Goal: Transaction & Acquisition: Purchase product/service

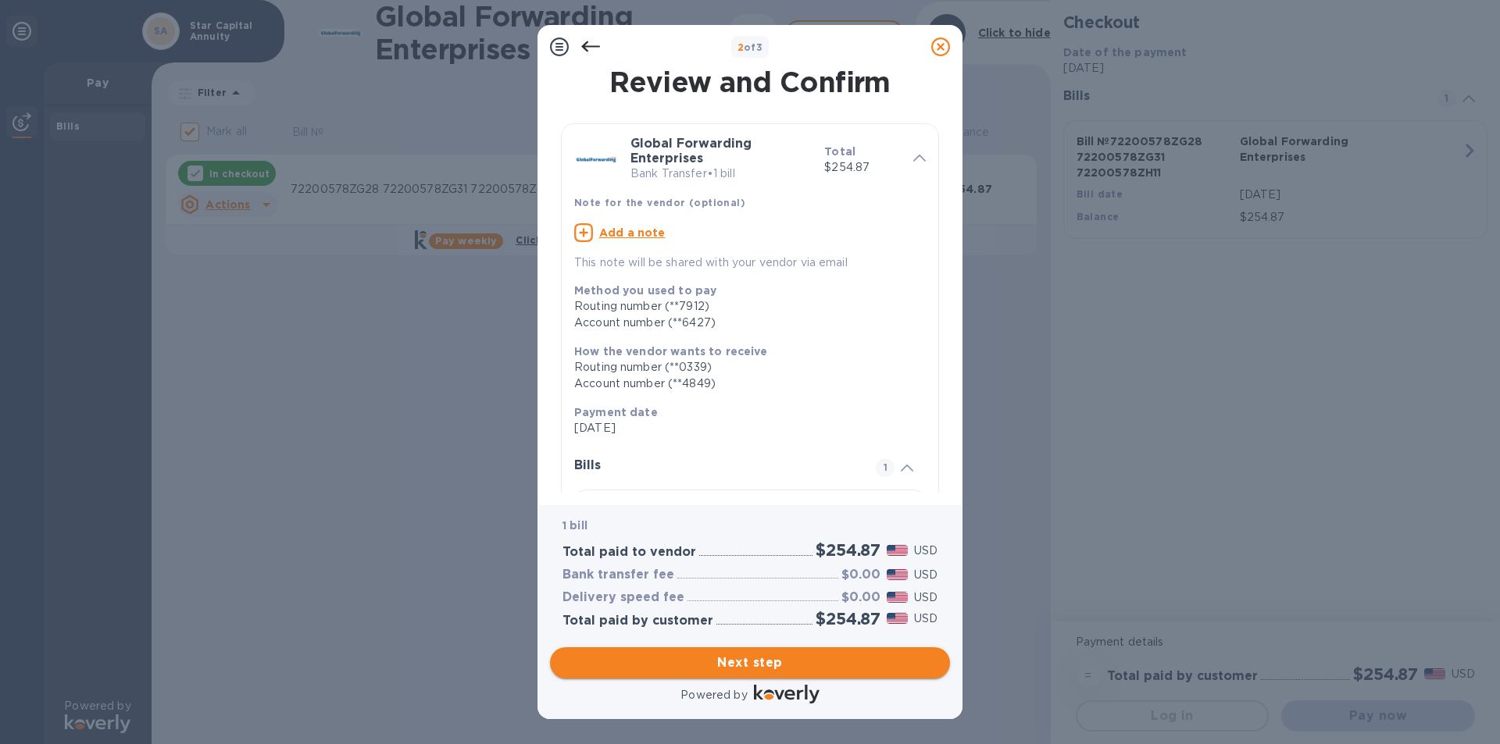
click at [765, 662] on span "Next step" at bounding box center [749, 663] width 375 height 19
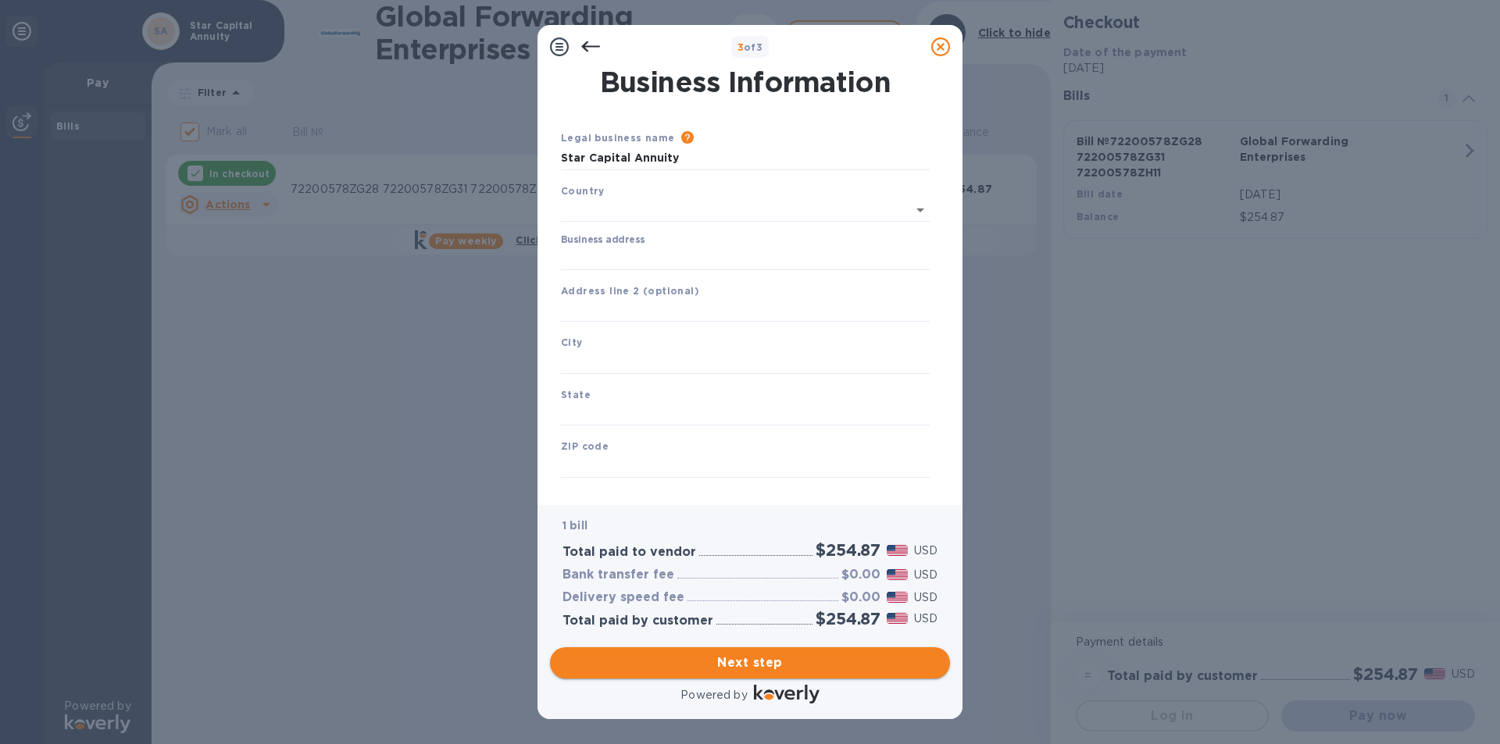
type input "United States"
click at [600, 264] on input "Business address" at bounding box center [745, 255] width 369 height 23
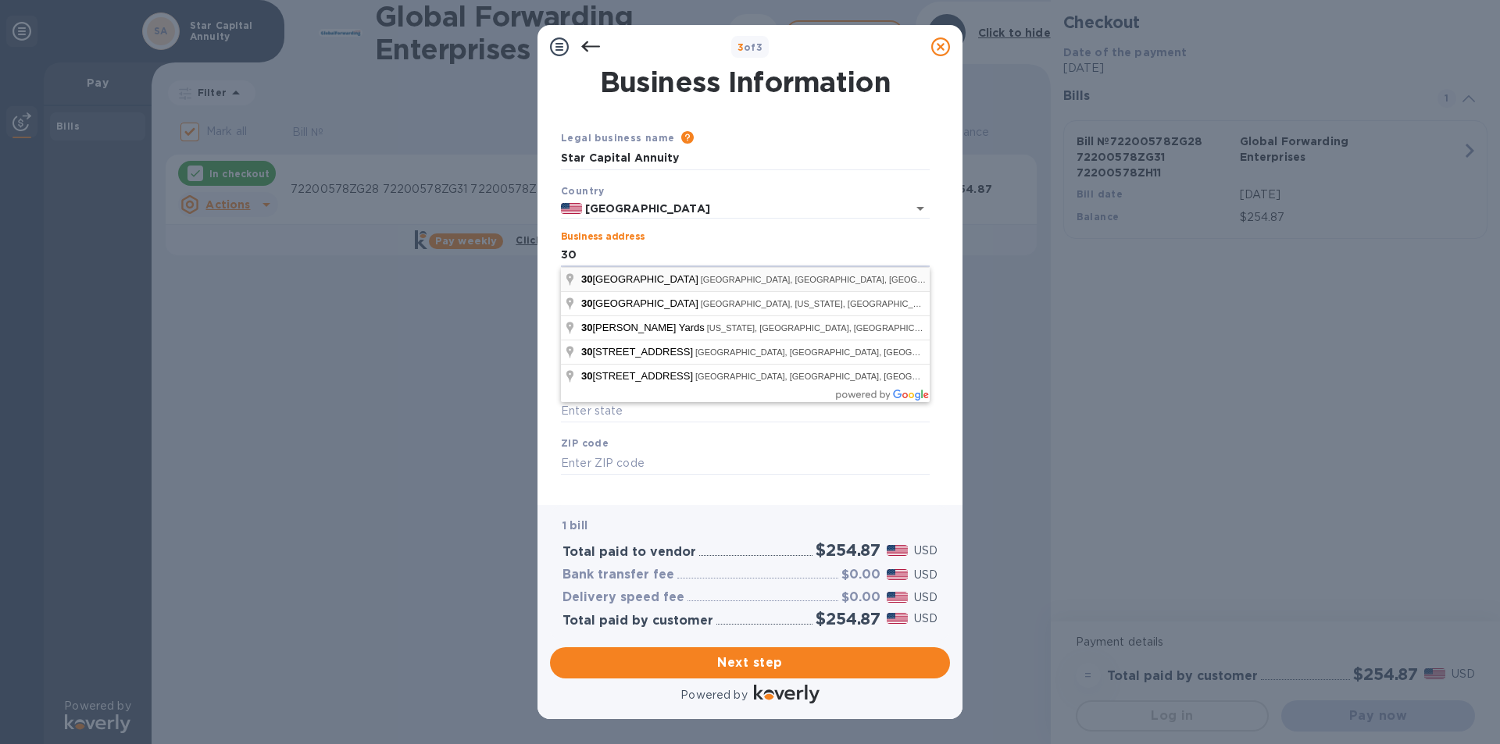
type input "30 South Street"
click at [706, 467] on input "text" at bounding box center [745, 462] width 369 height 23
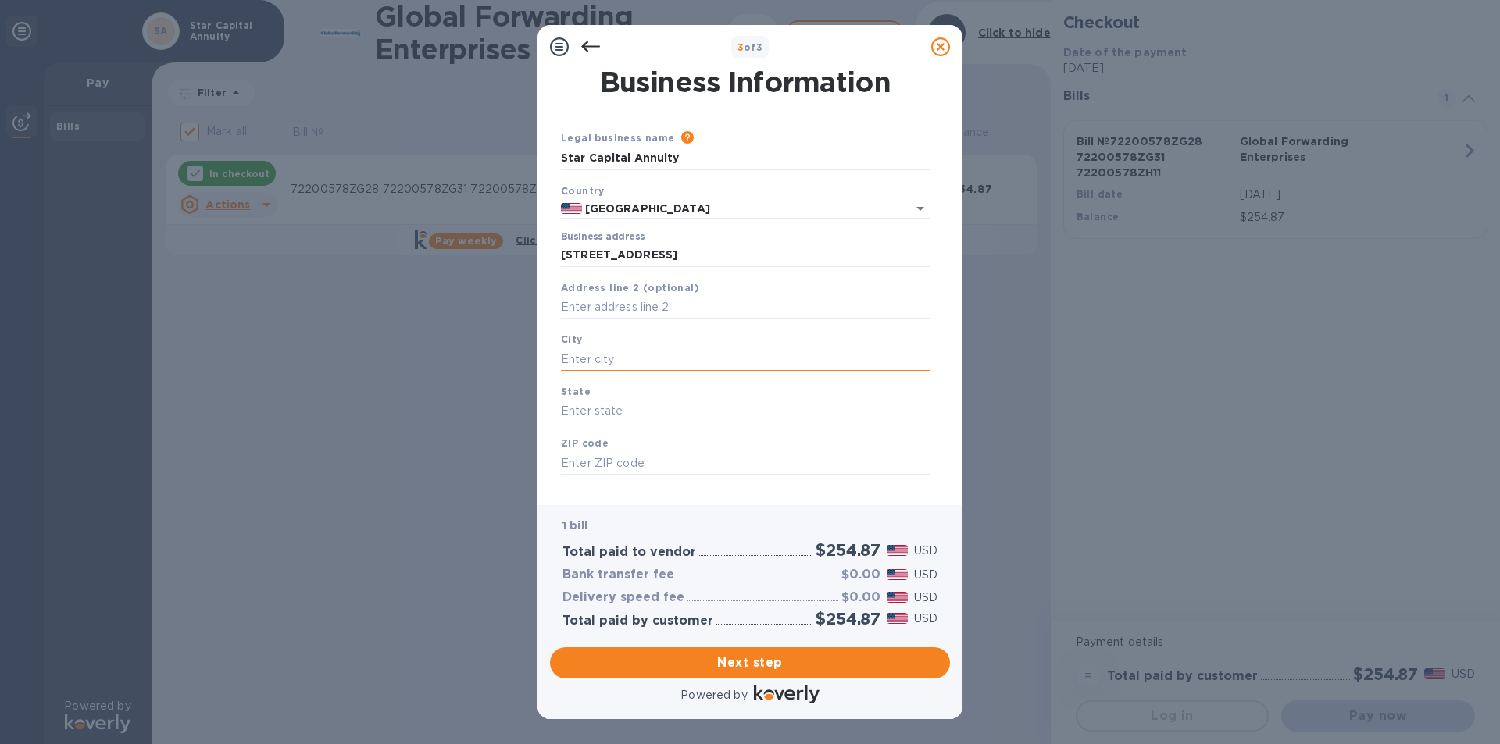
click at [587, 359] on input "text" at bounding box center [745, 359] width 369 height 23
type input "Freehold"
click at [603, 412] on input "text" at bounding box center [745, 411] width 369 height 23
type input "NJ"
click at [594, 464] on input "text" at bounding box center [745, 462] width 369 height 23
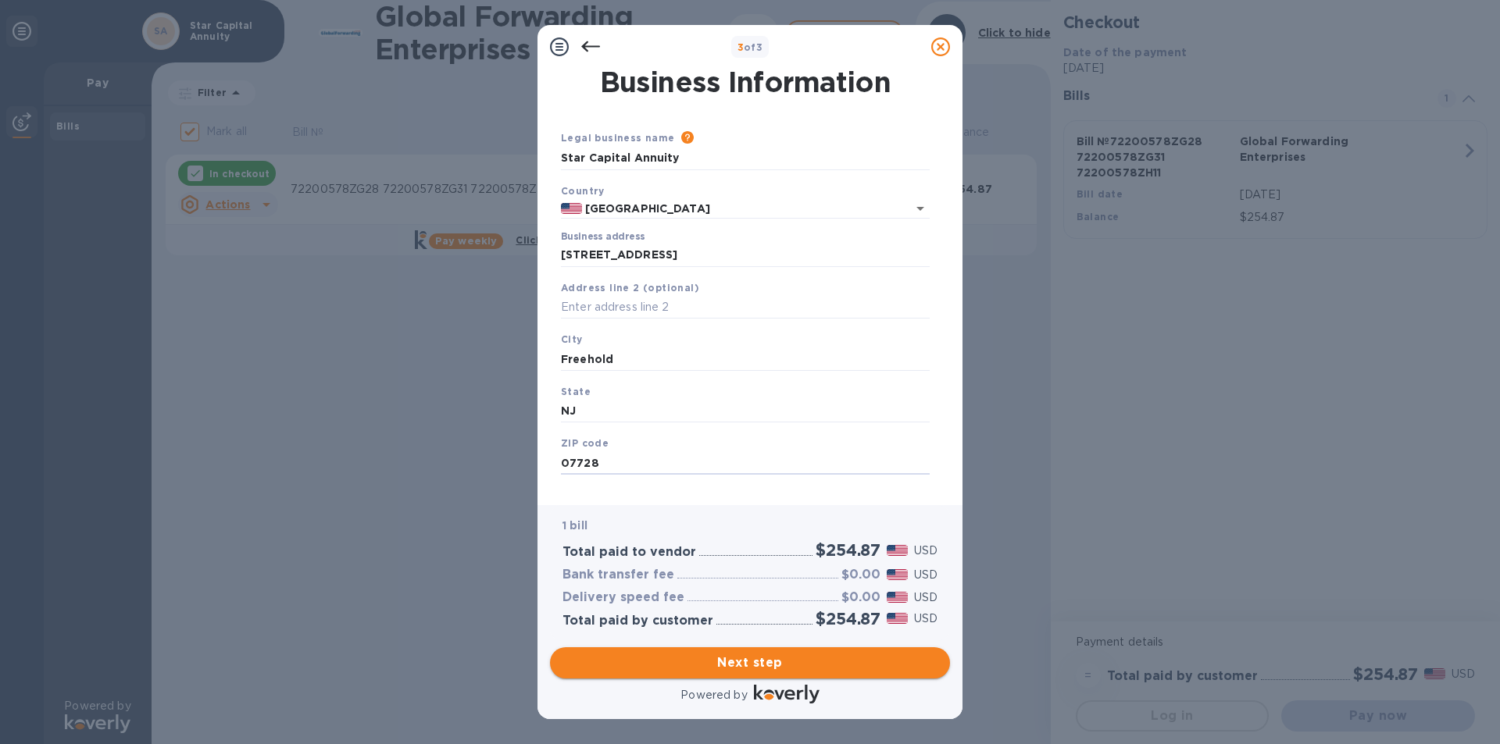
type input "07728"
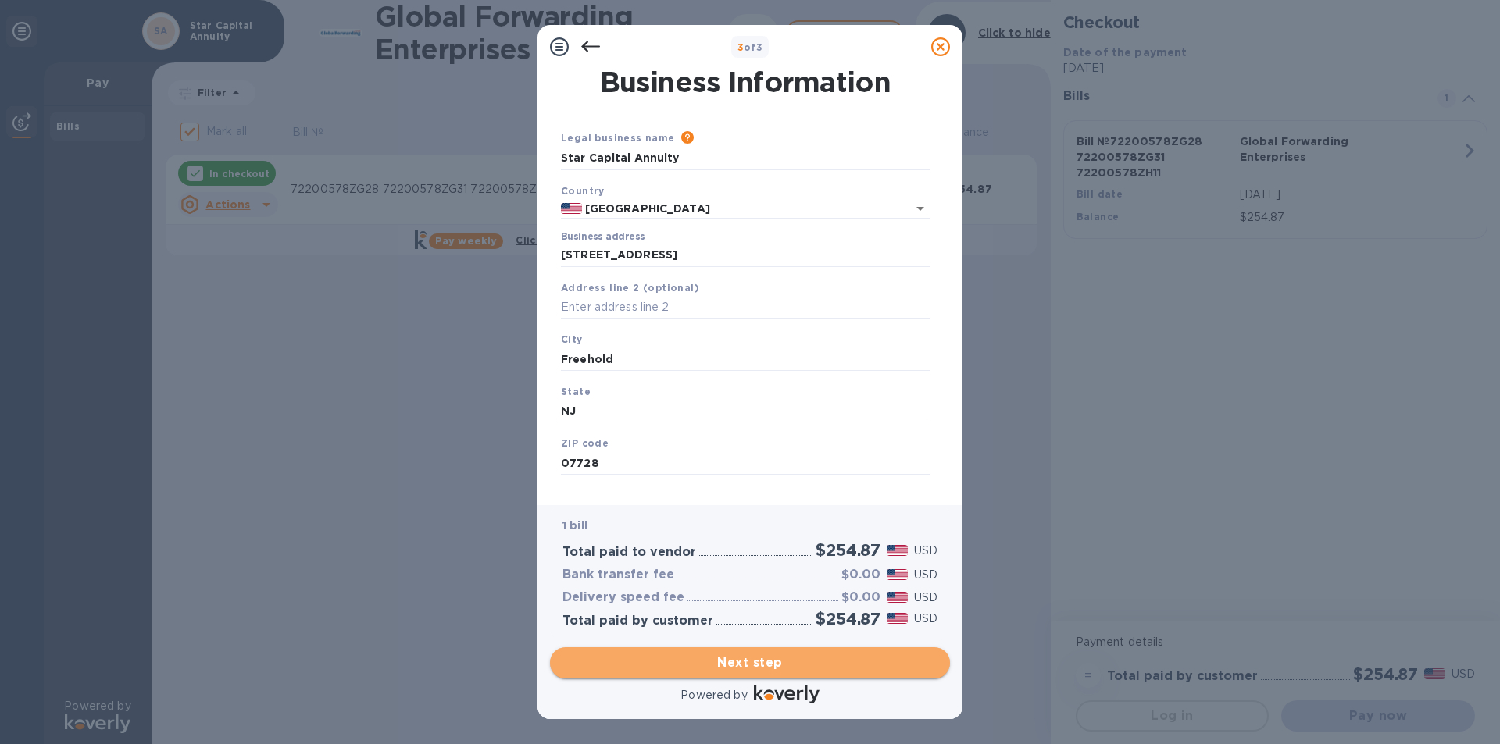
click at [791, 660] on span "Next step" at bounding box center [749, 663] width 375 height 19
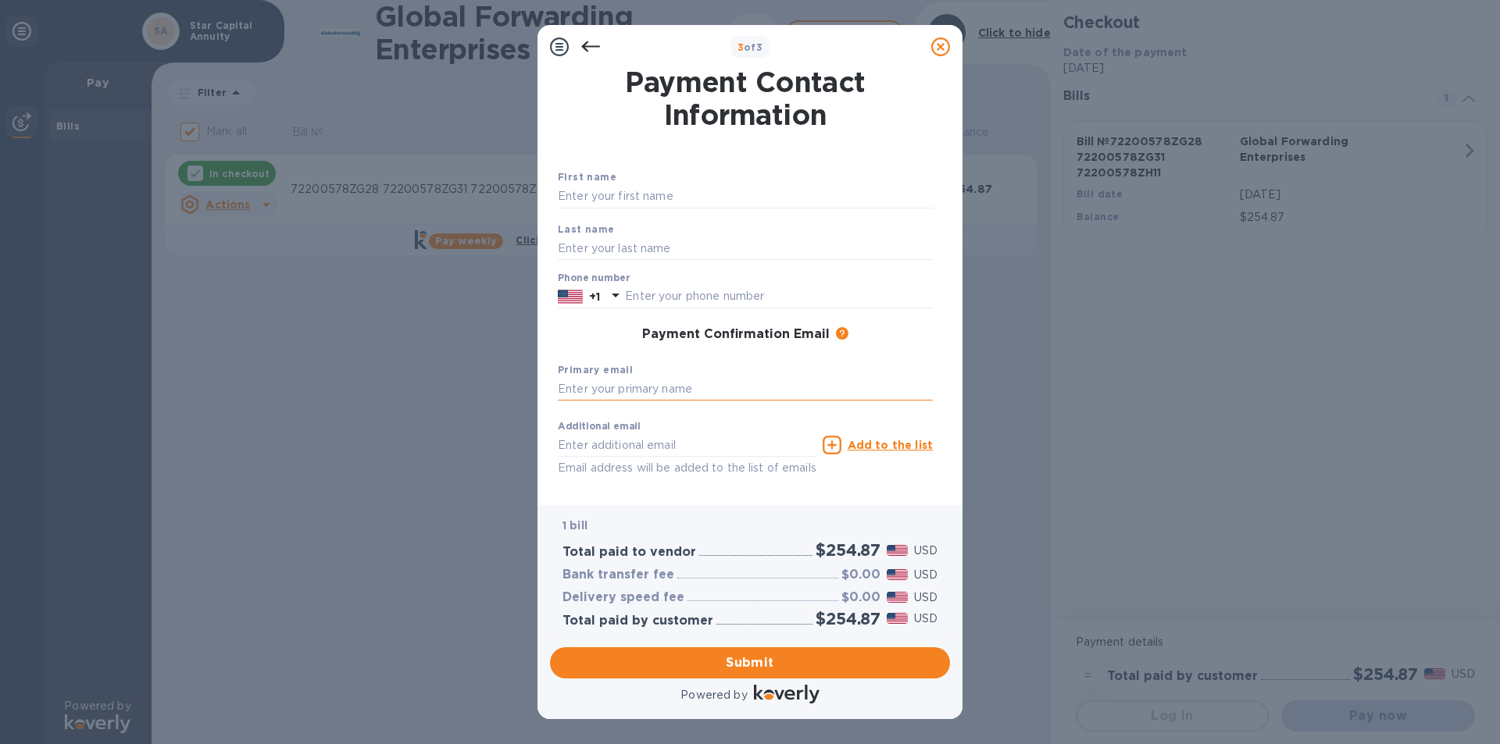
click at [575, 391] on input "text" at bounding box center [745, 389] width 375 height 23
type input "jcarr@starcapitalannuity.com"
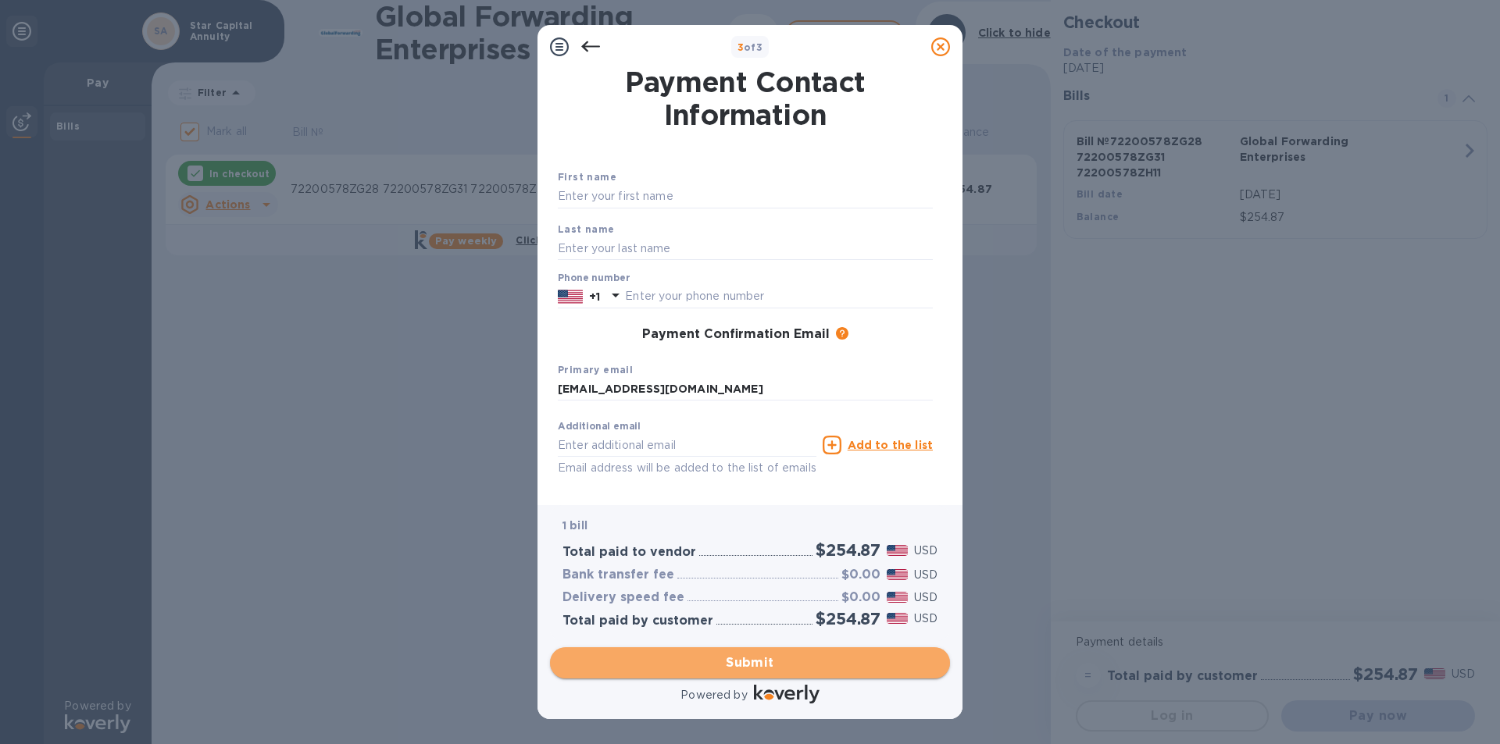
click at [776, 662] on span "Submit" at bounding box center [749, 663] width 375 height 19
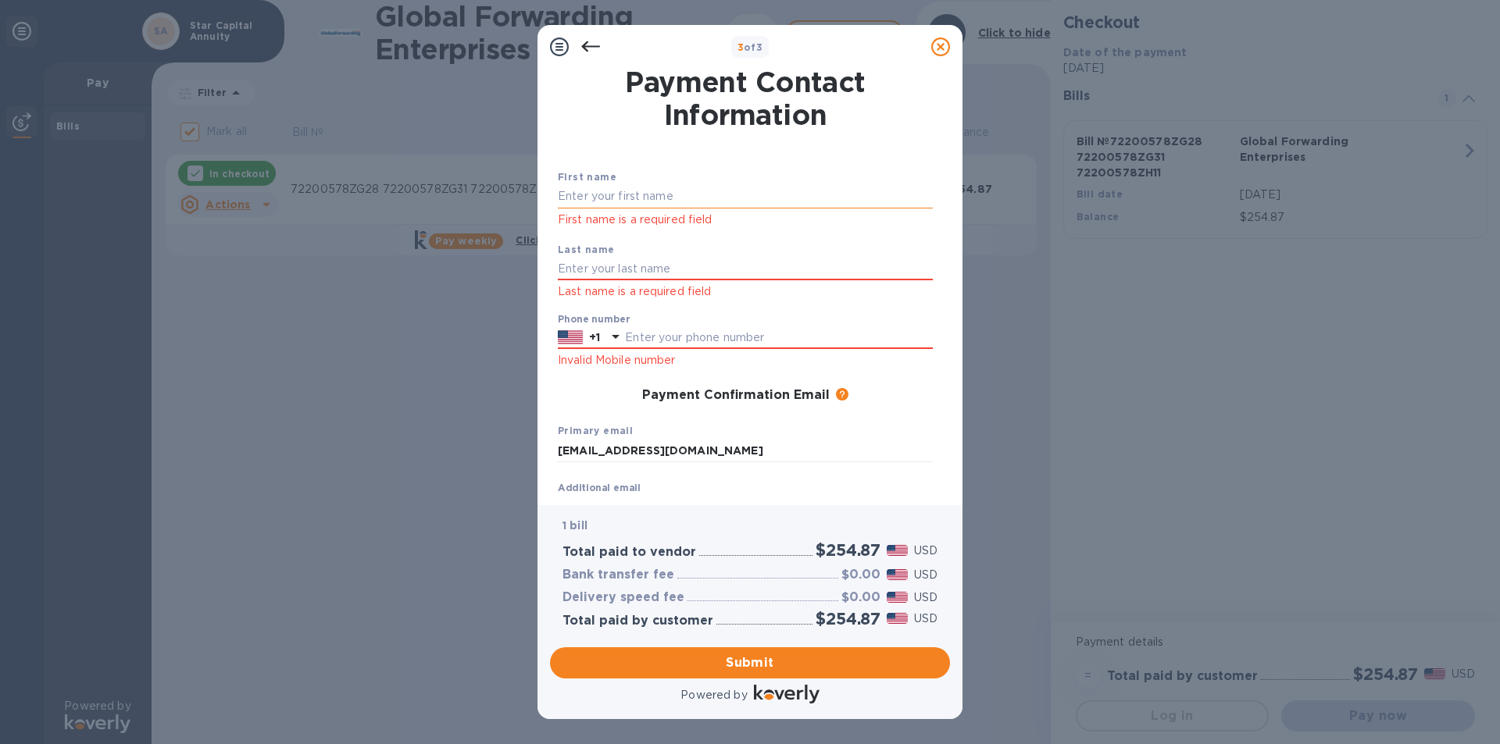
click at [594, 198] on input "text" at bounding box center [745, 196] width 375 height 23
type input "j"
type input "JARED"
type input "CARR"
type input "7329707005"
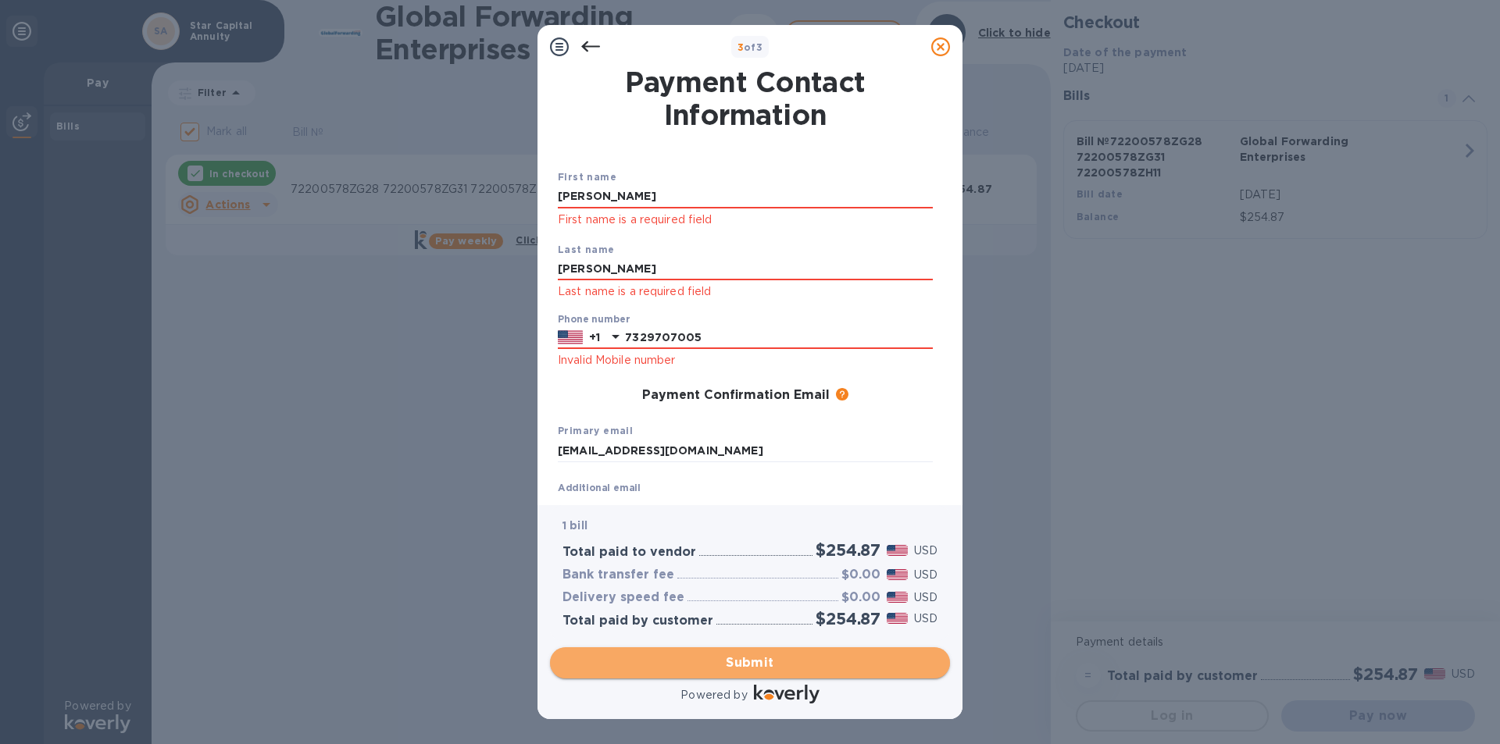
click at [782, 656] on span "Submit" at bounding box center [749, 663] width 375 height 19
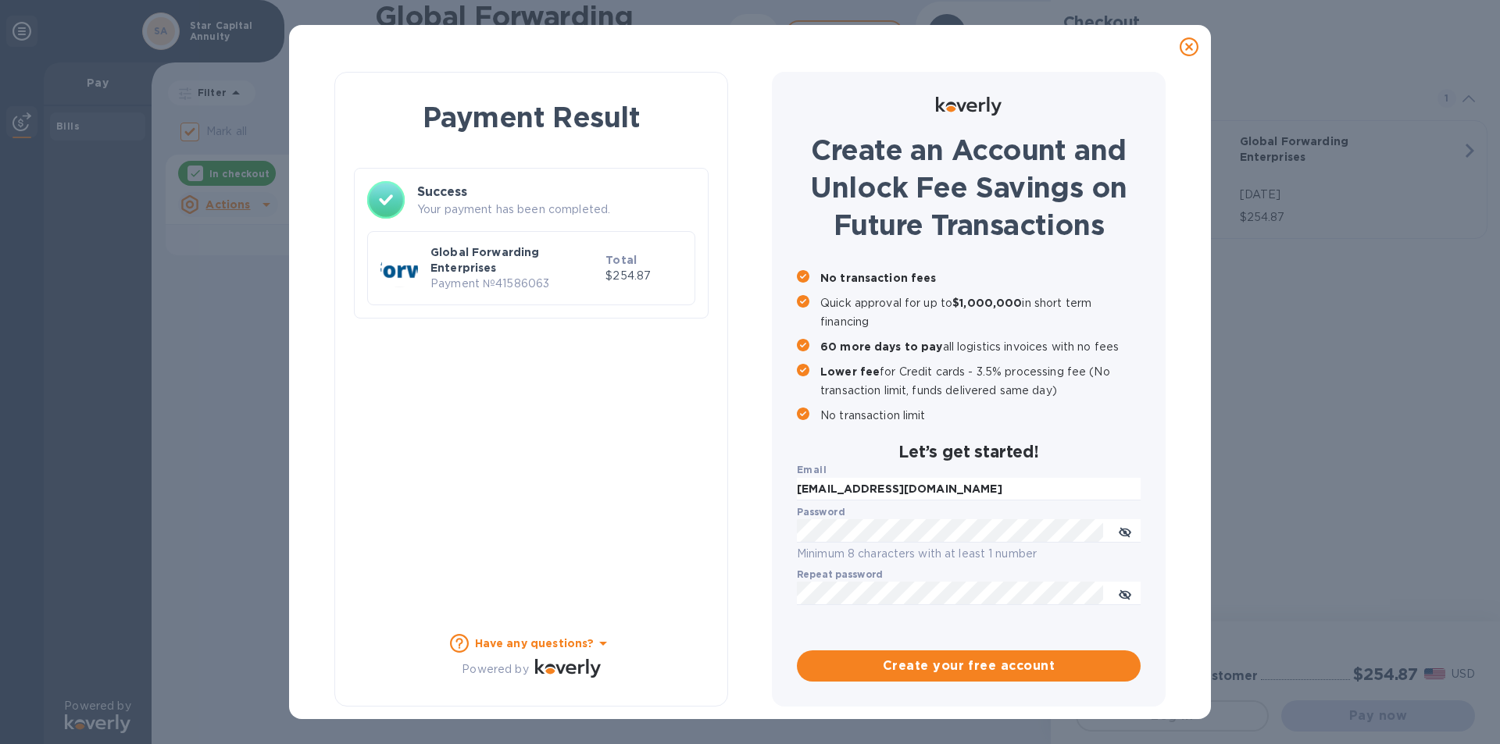
checkbox input "false"
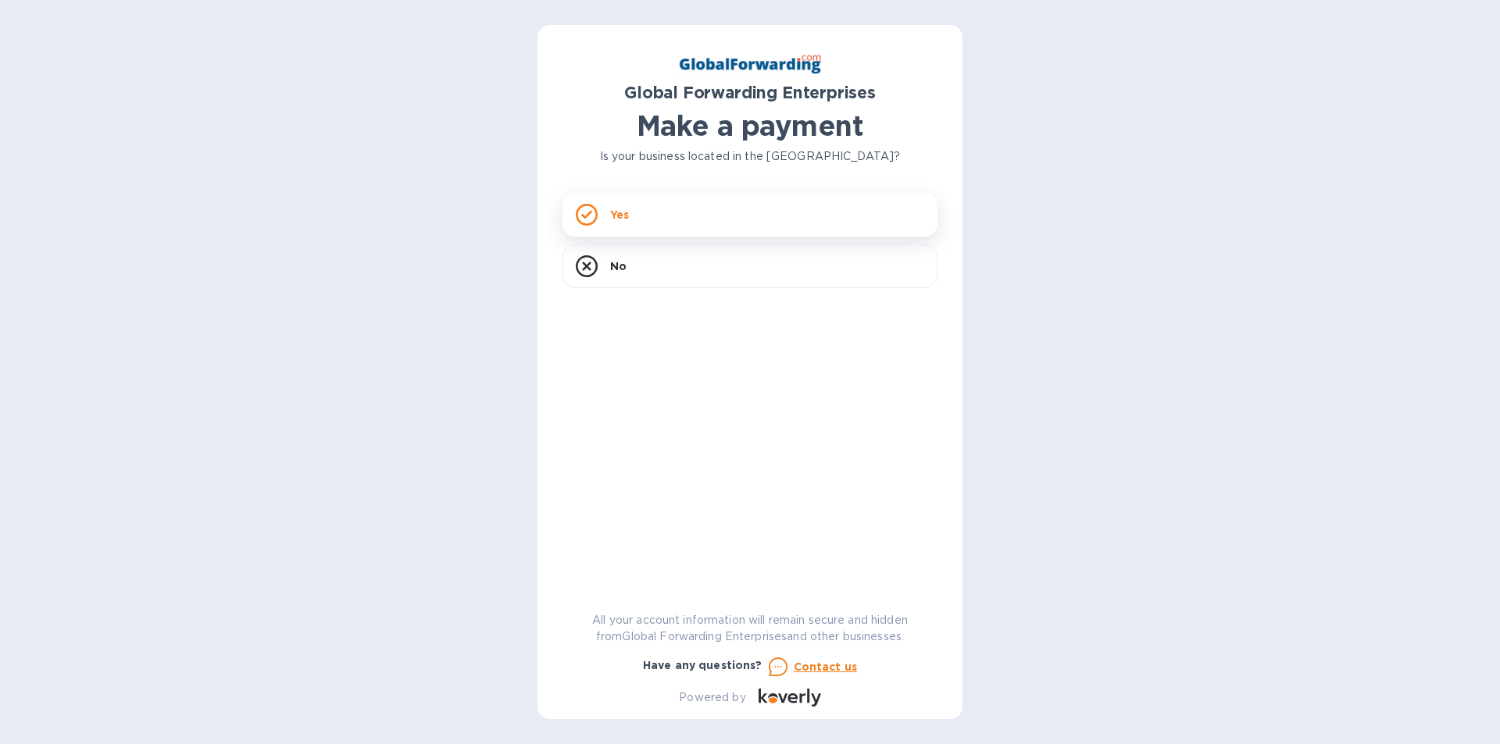
click at [620, 214] on p "Yes" at bounding box center [619, 215] width 19 height 16
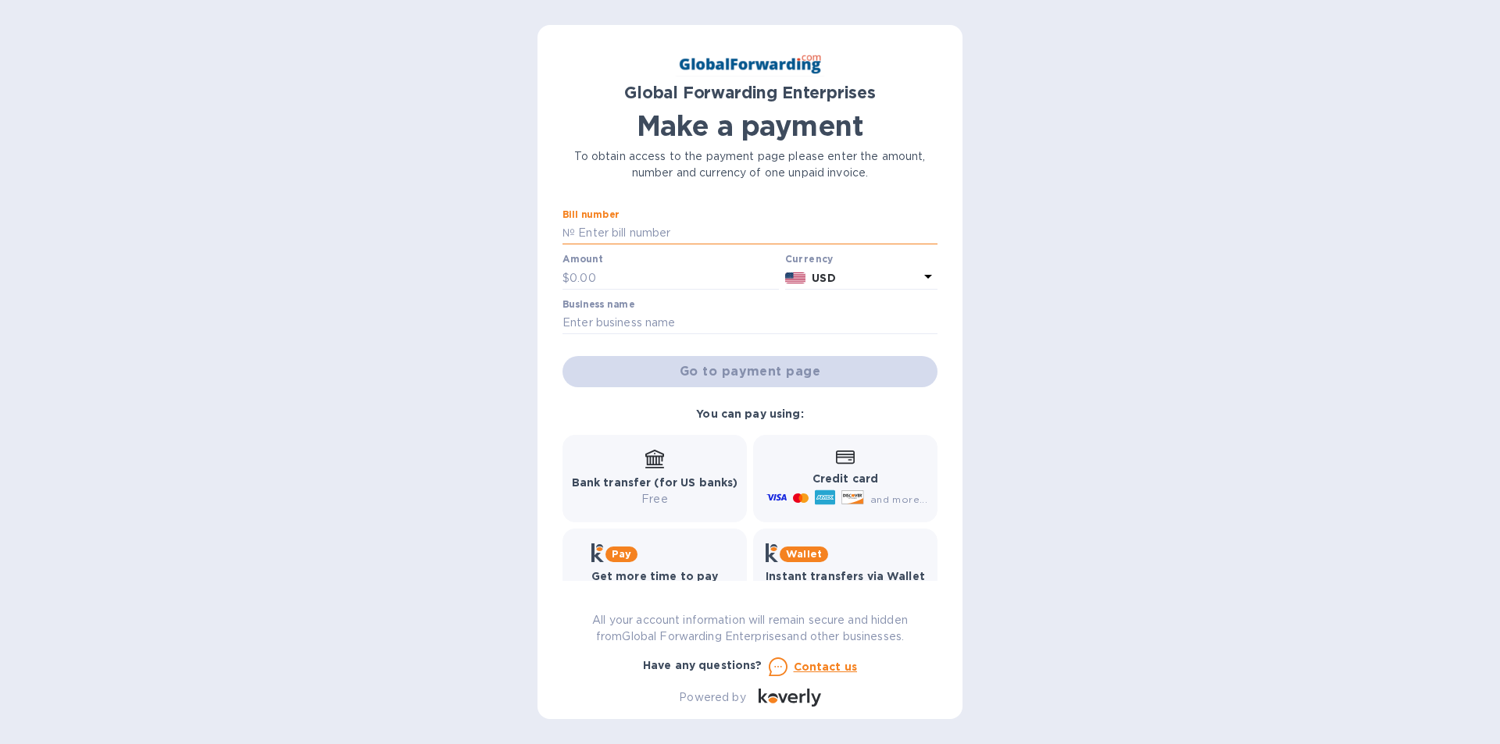
click at [584, 234] on input "text" at bounding box center [756, 233] width 362 height 23
click at [601, 233] on input "text" at bounding box center [756, 233] width 362 height 23
type input "79477443"
click at [596, 280] on input "text" at bounding box center [673, 277] width 209 height 23
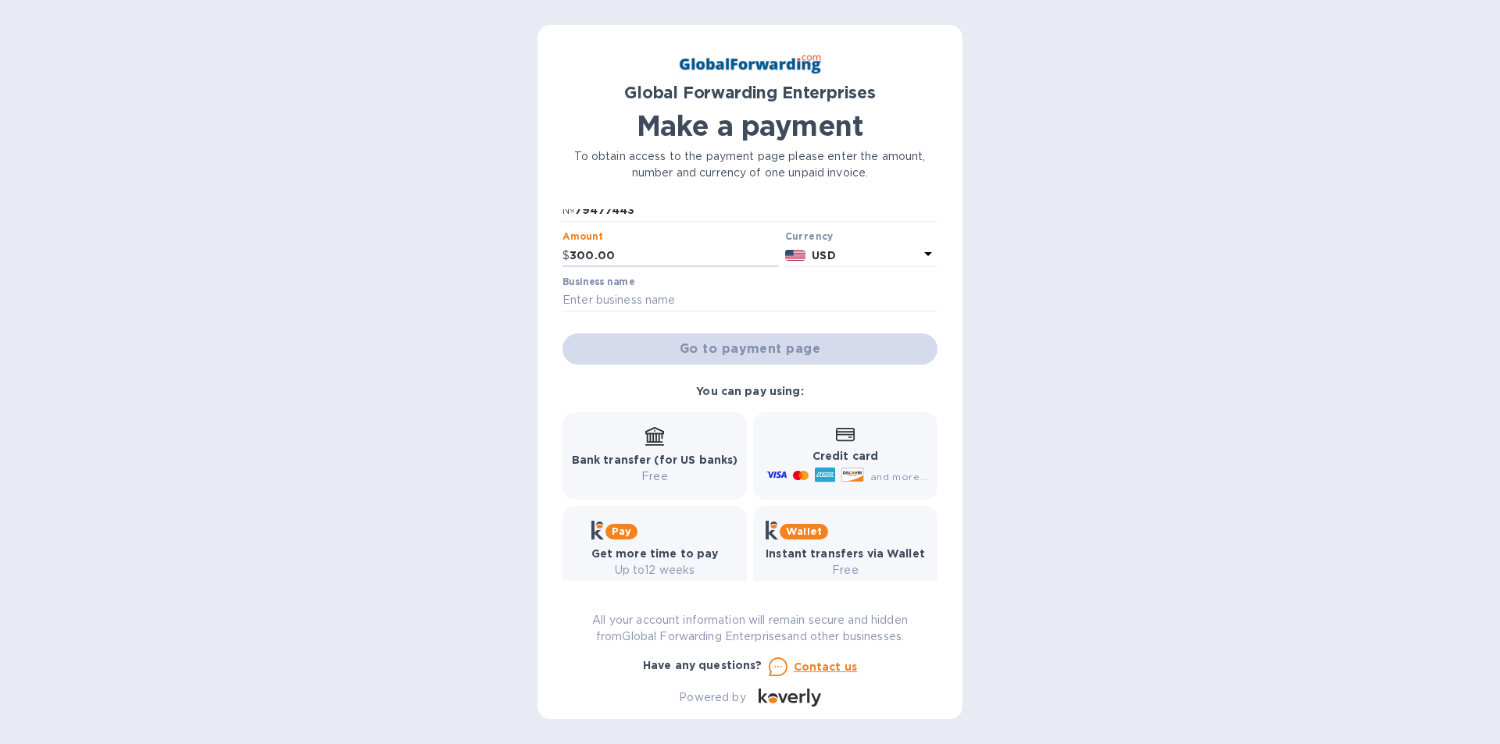
scroll to position [45, 0]
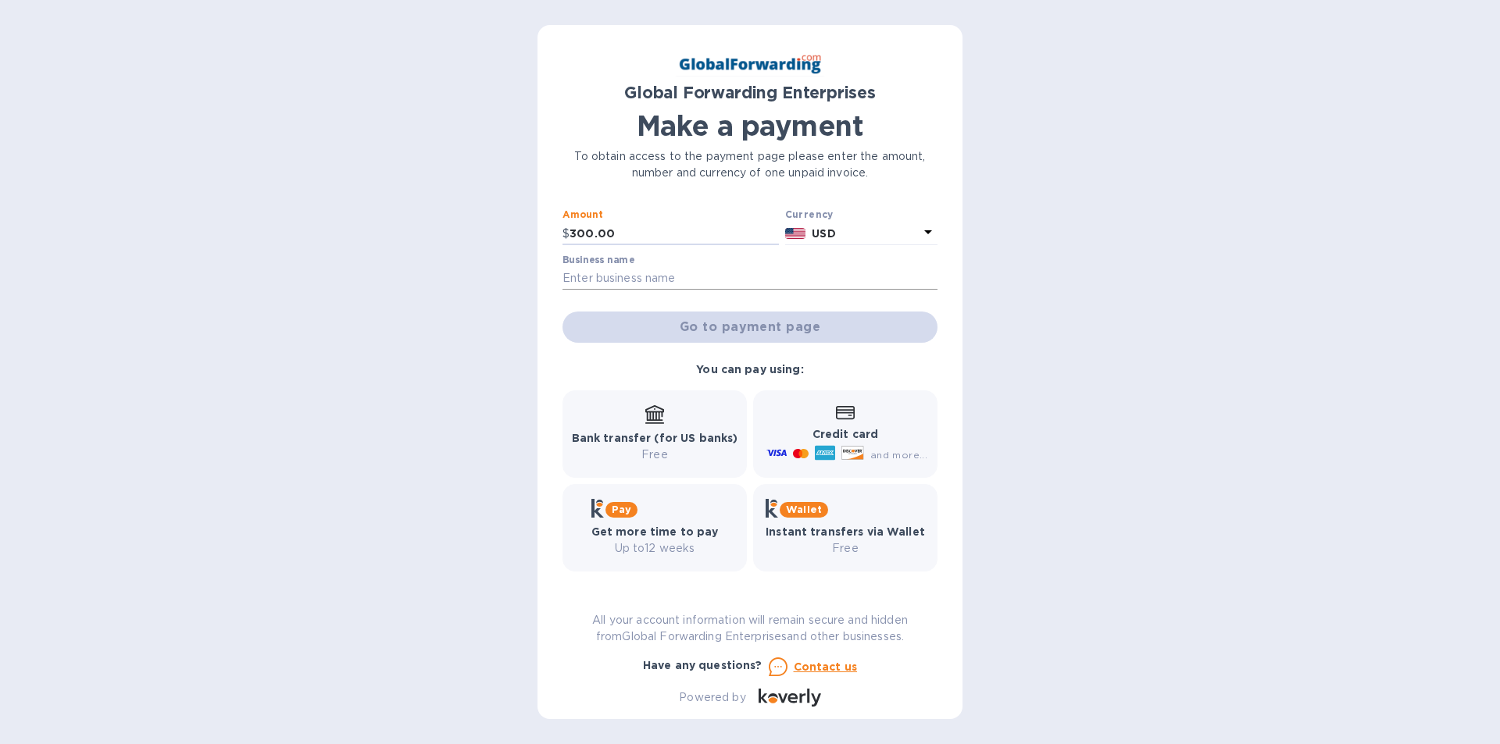
type input "300.00"
click at [613, 277] on input "text" at bounding box center [749, 278] width 375 height 23
type input "LANGS CHOCOLATE LLC"
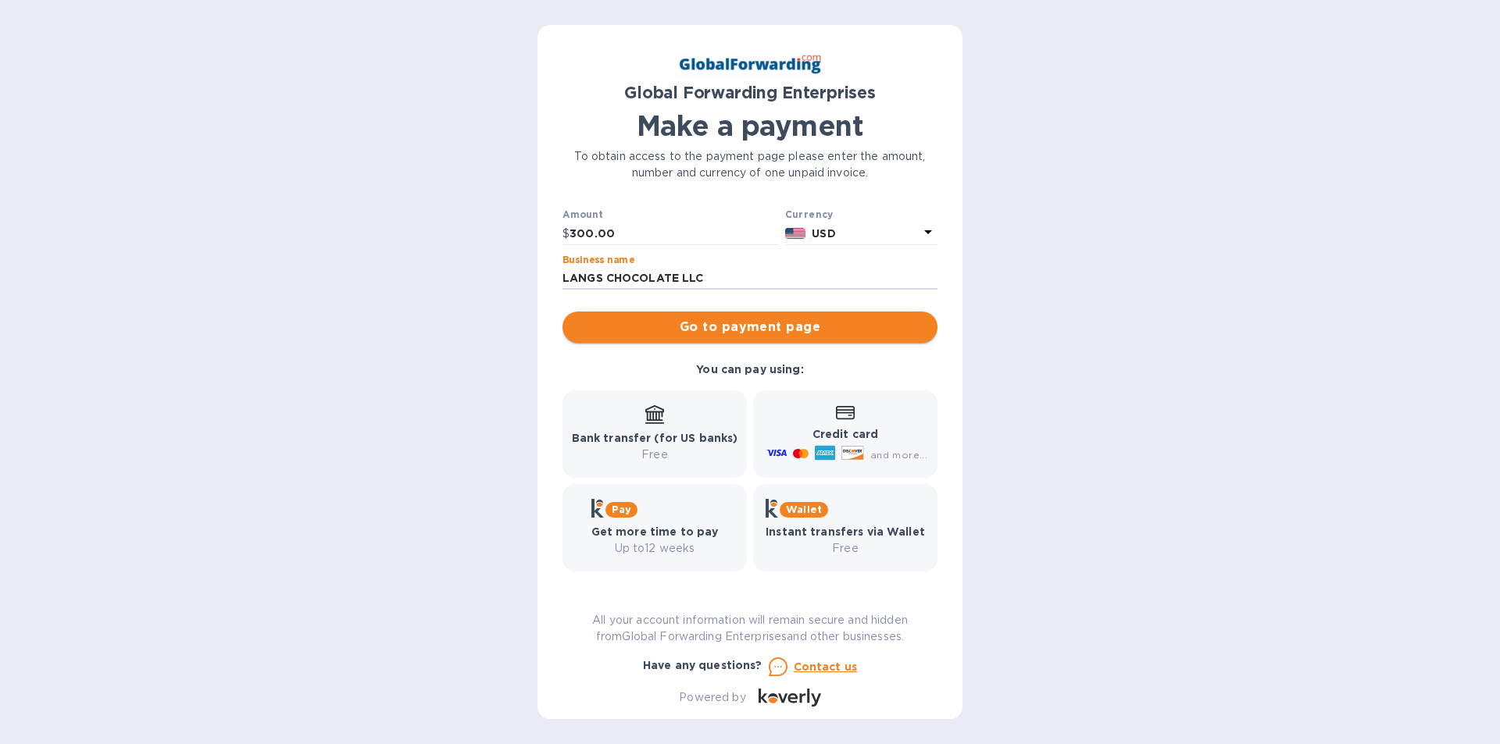
click at [674, 327] on span "Go to payment page" at bounding box center [750, 327] width 350 height 19
